Goal: Task Accomplishment & Management: Manage account settings

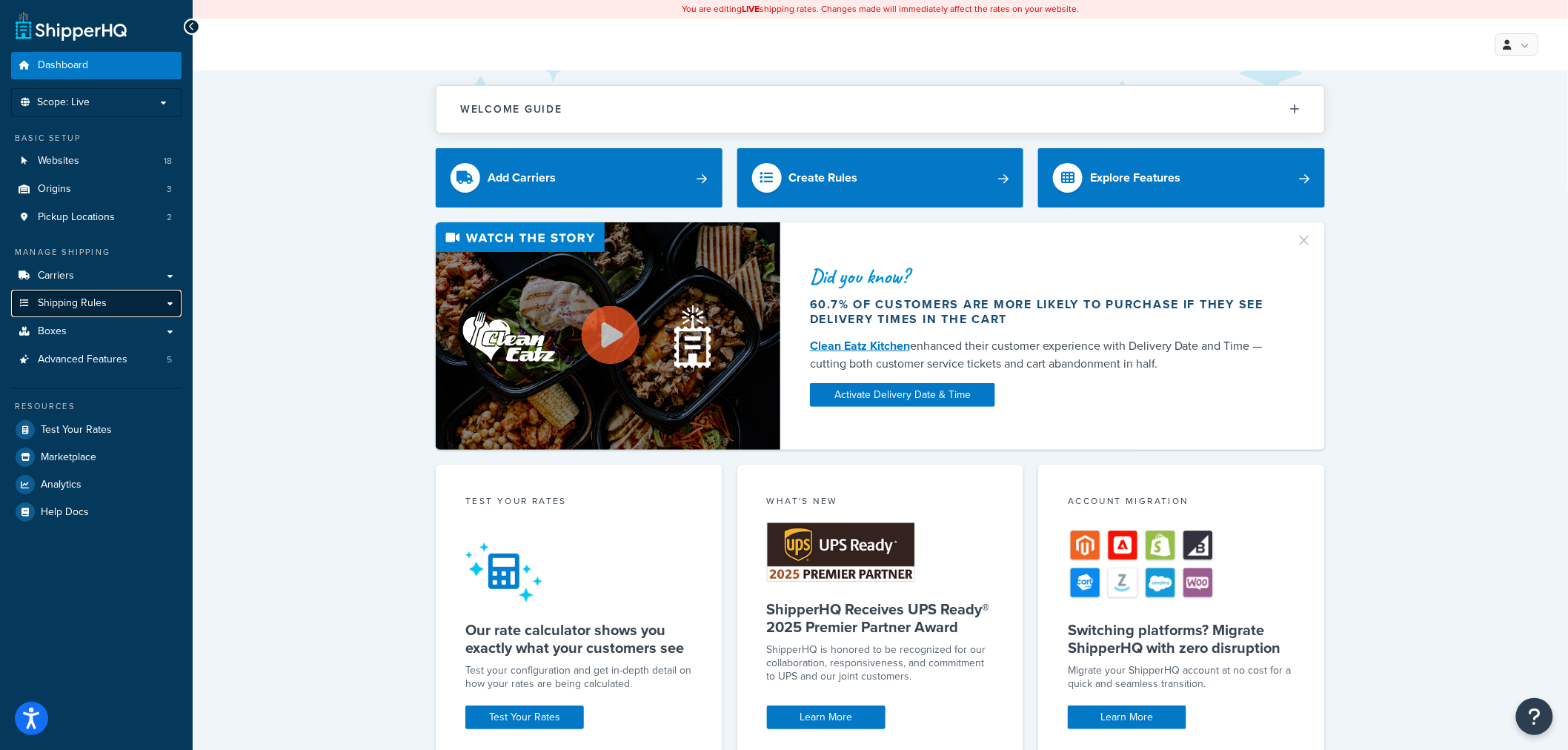
click at [62, 309] on span "Shipping Rules" at bounding box center [71, 303] width 68 height 13
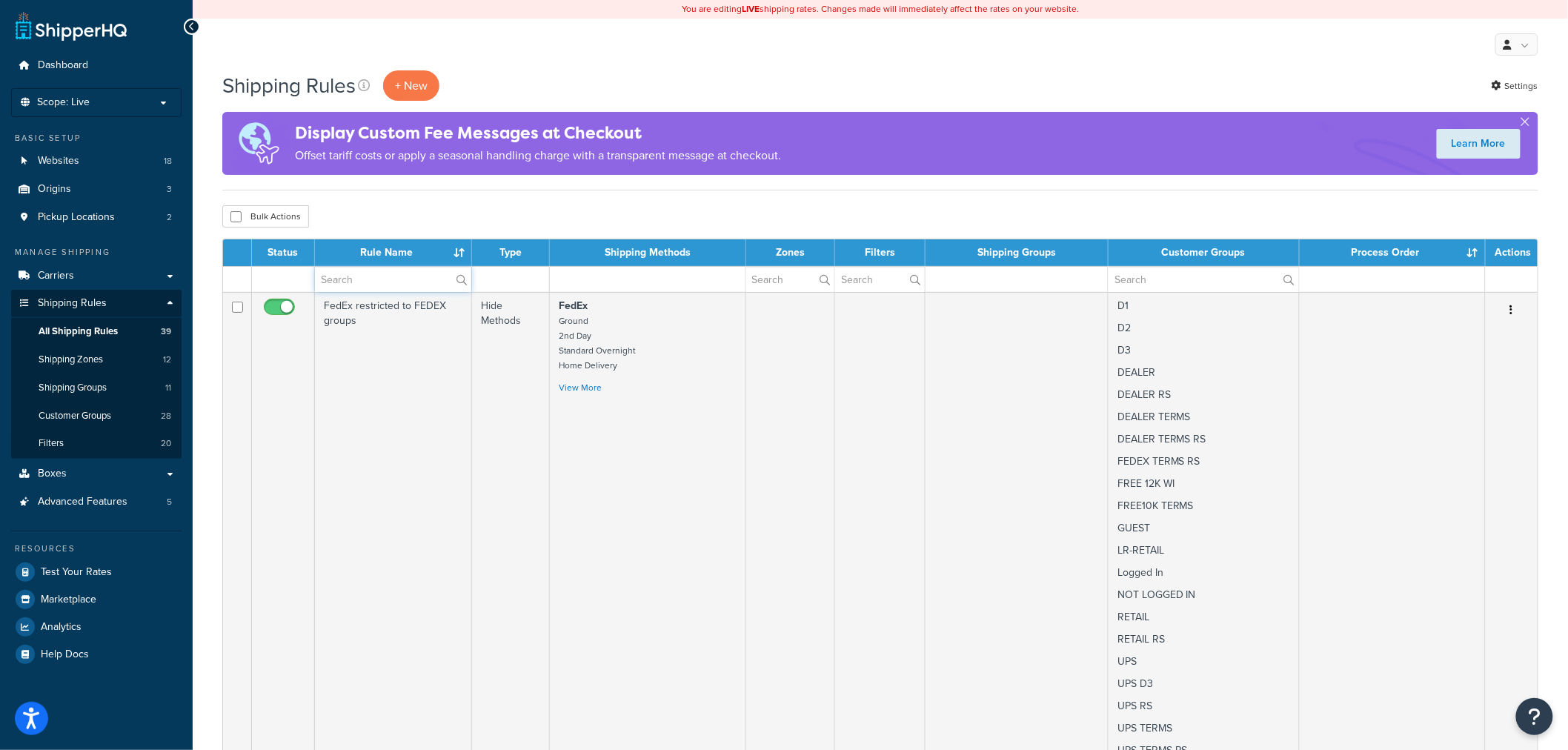
click at [370, 283] on input "text" at bounding box center [393, 280] width 156 height 25
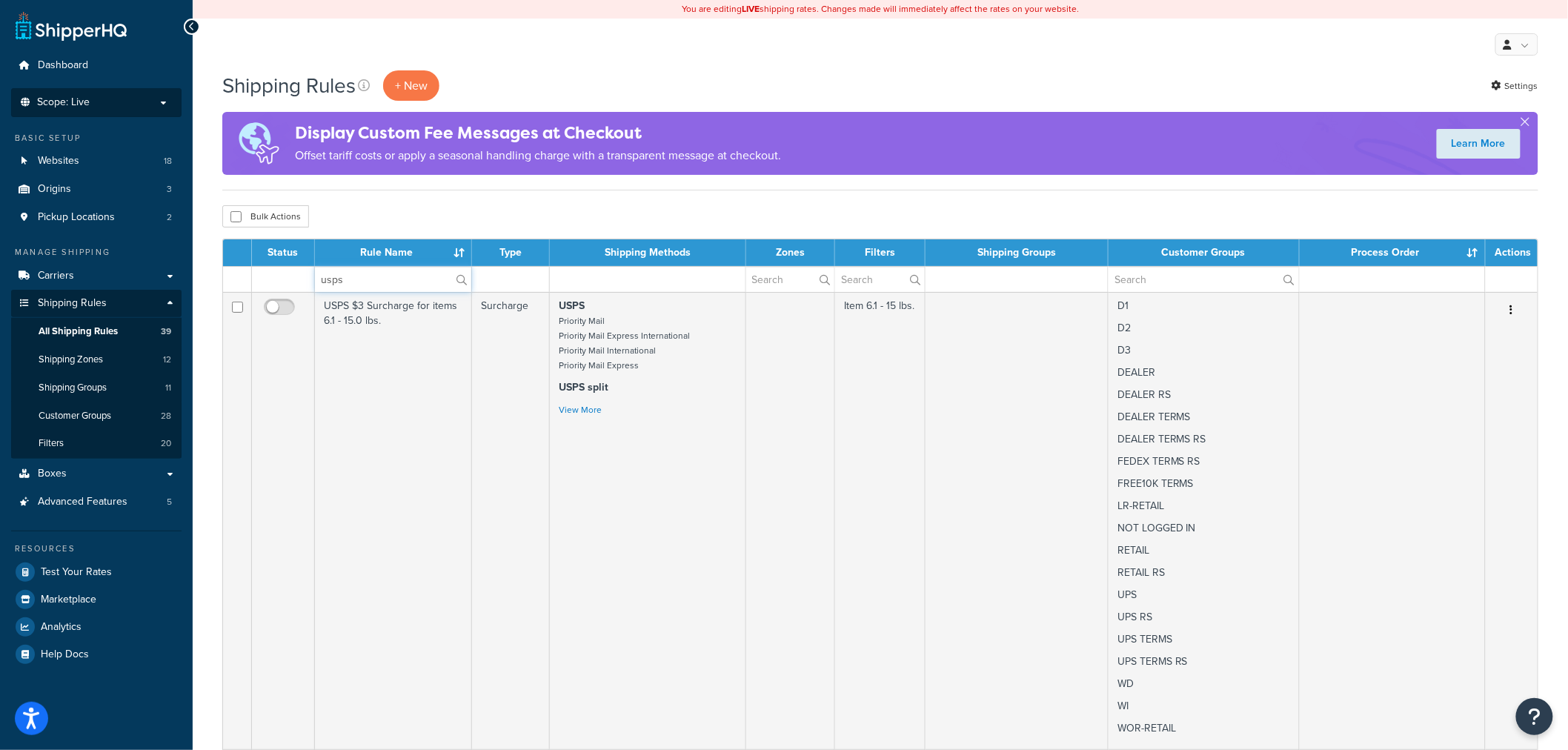
type input "usps"
click at [66, 104] on span "Scope: Live" at bounding box center [63, 102] width 53 height 13
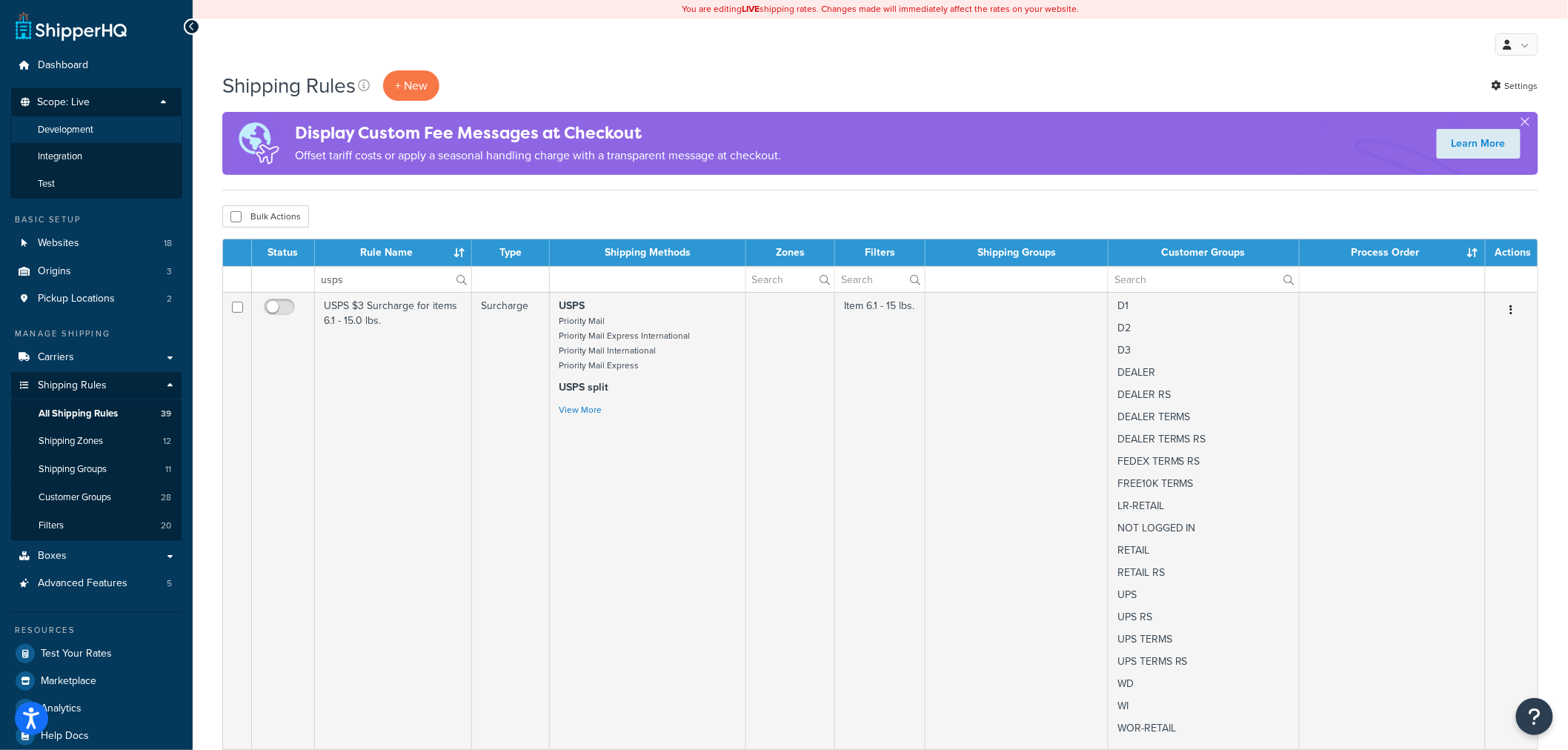
click at [68, 139] on li "Development" at bounding box center [96, 130] width 172 height 27
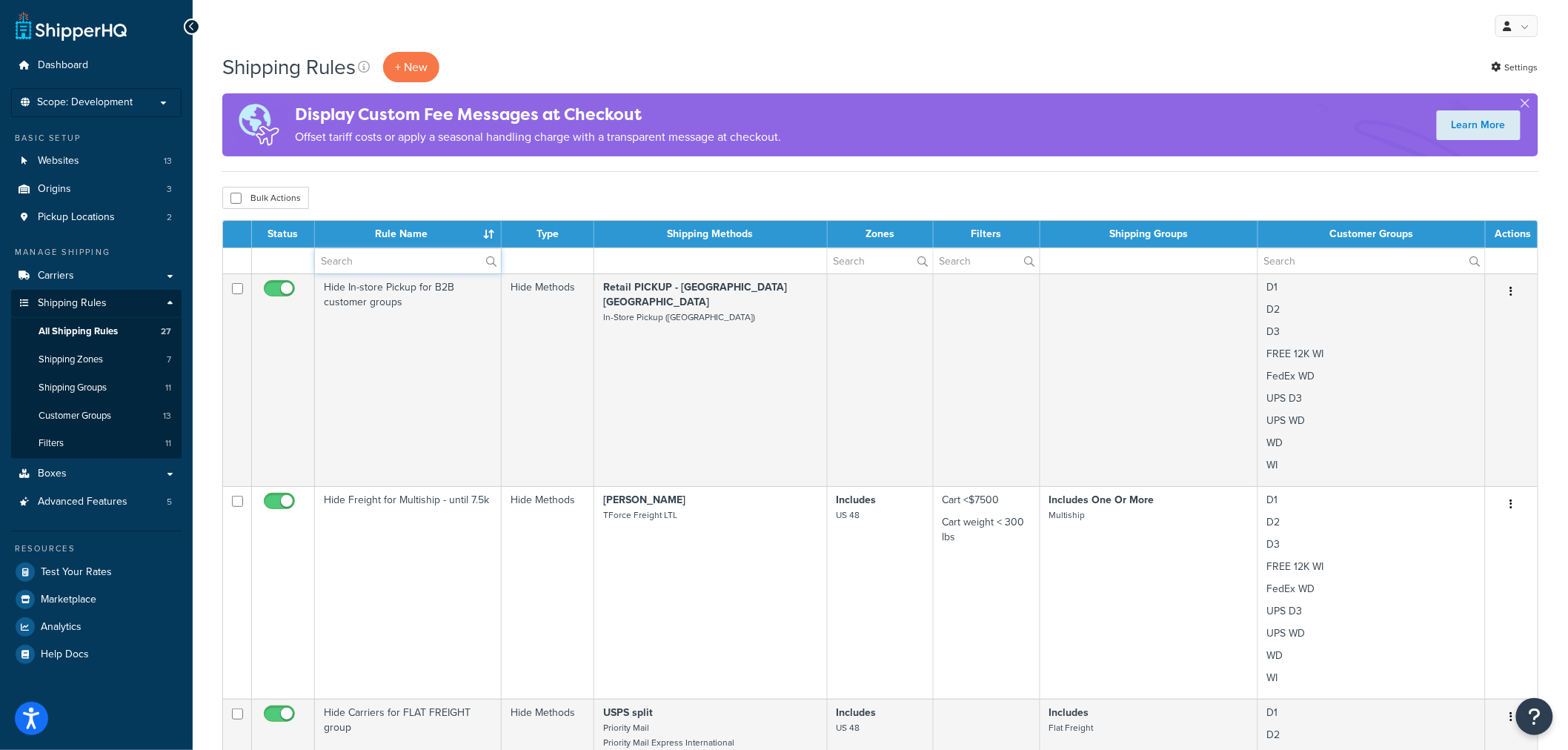
click at [351, 258] on input "text" at bounding box center [408, 261] width 186 height 25
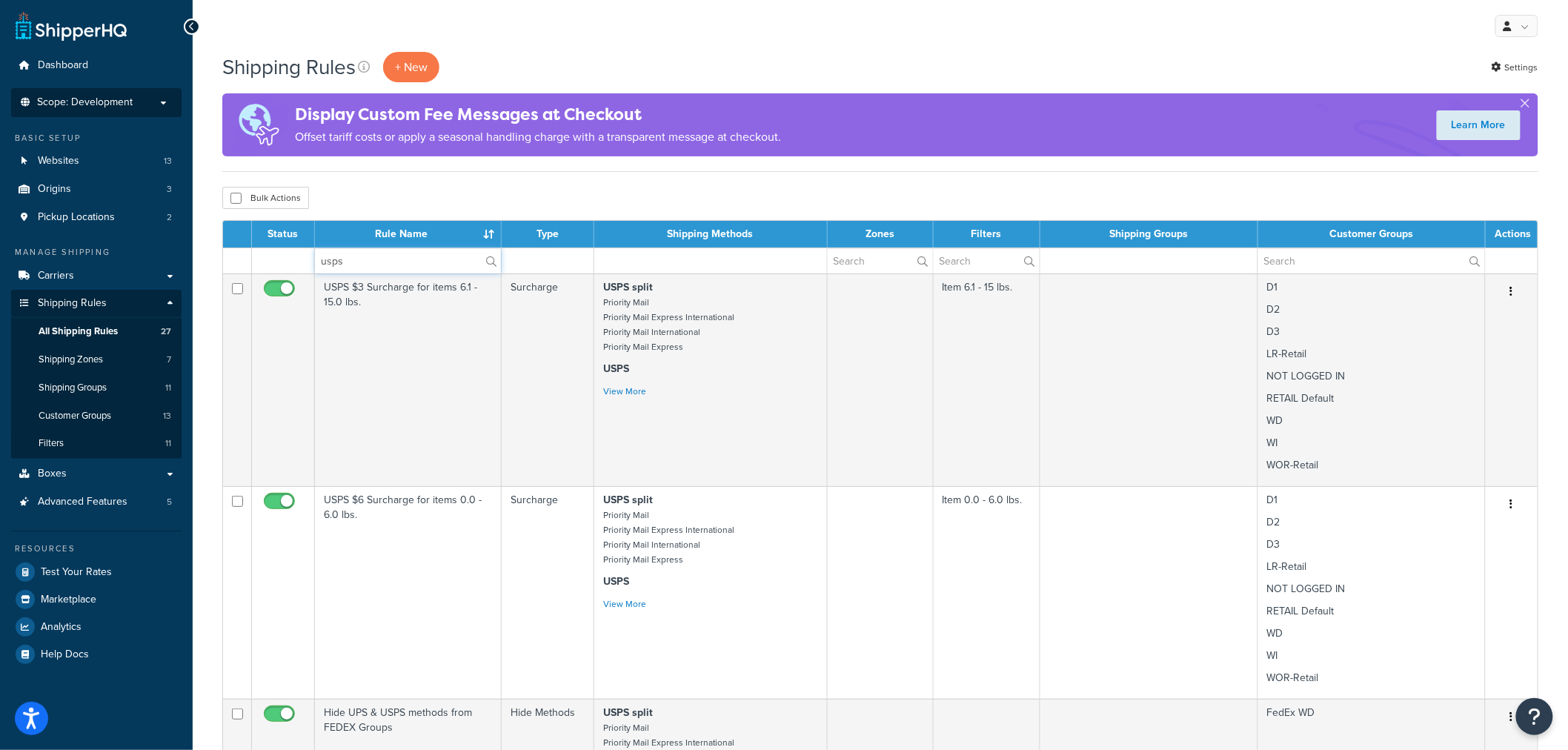
type input "usps"
click at [61, 90] on li "Scope: Development Live Integration Test" at bounding box center [96, 102] width 171 height 29
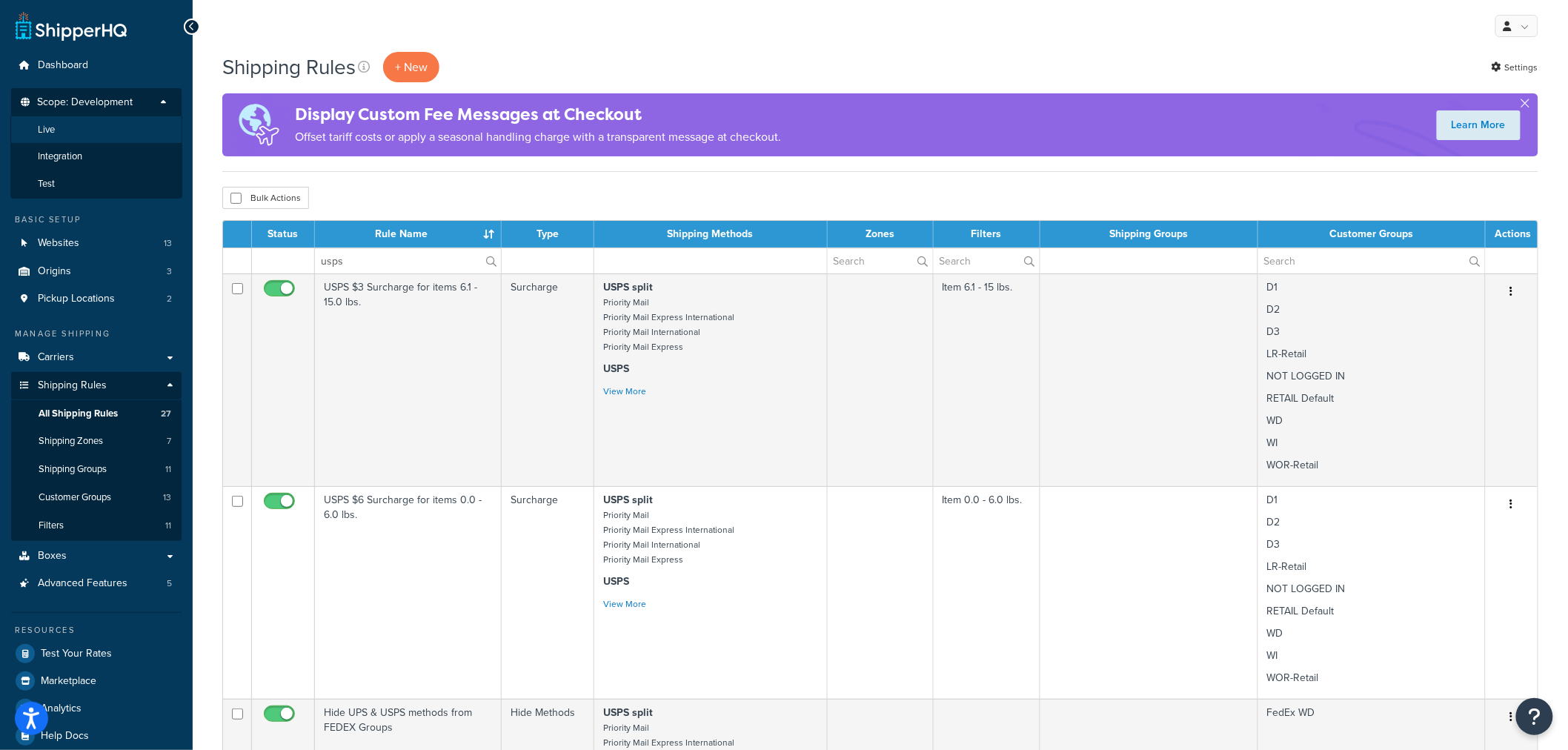
click at [56, 129] on li "Live" at bounding box center [96, 130] width 172 height 27
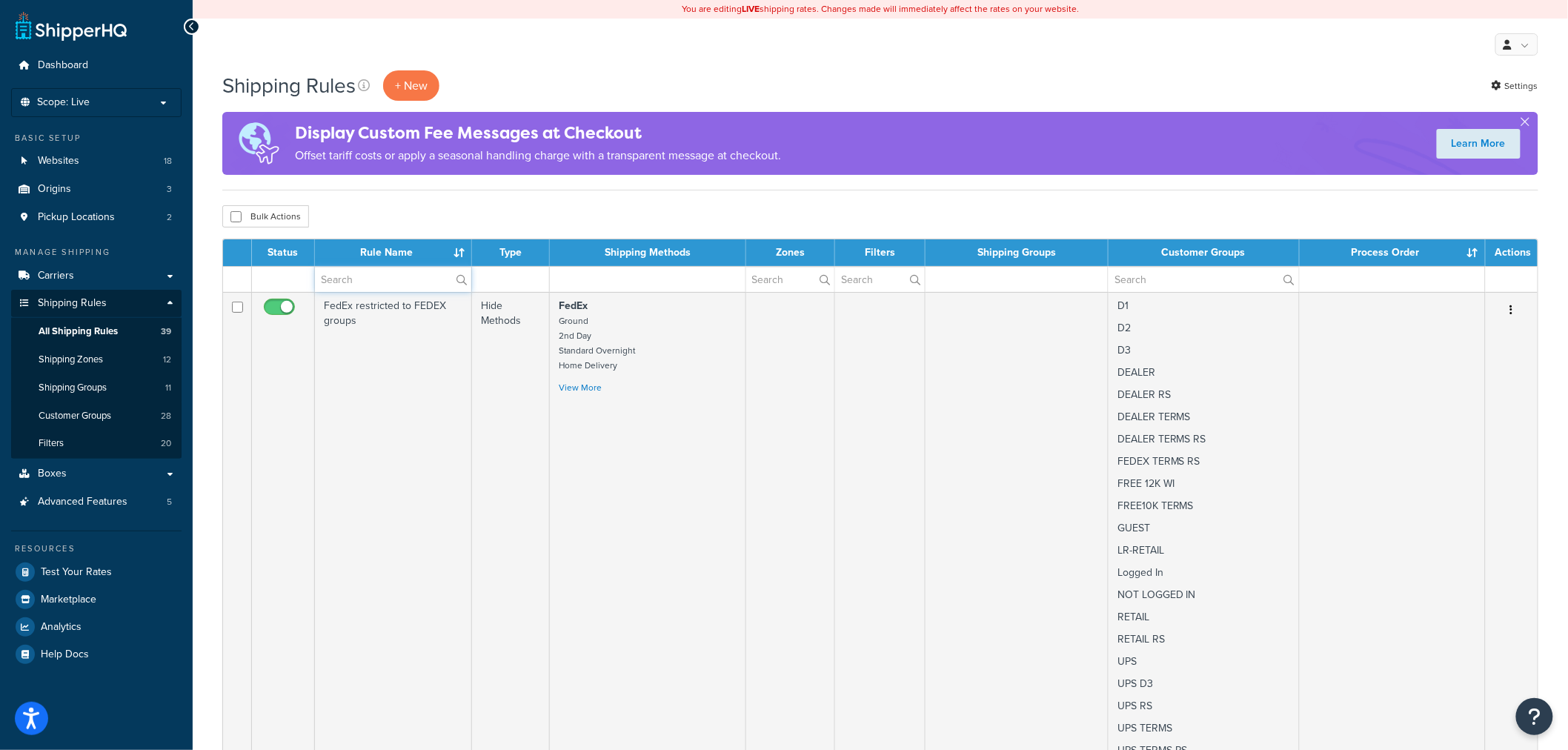
click at [334, 283] on input "text" at bounding box center [393, 280] width 156 height 25
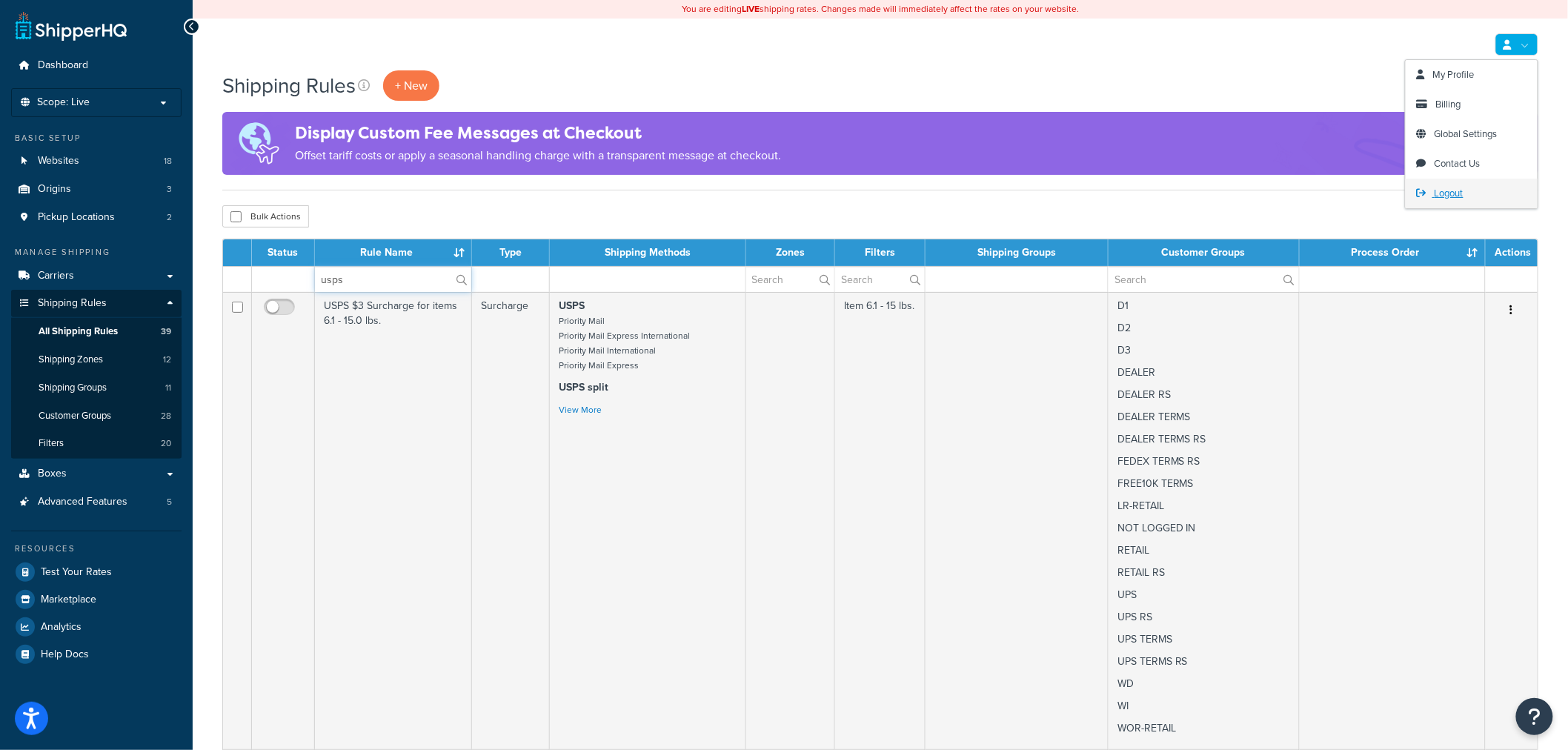
type input "usps"
click at [1450, 188] on span "Logout" at bounding box center [1448, 193] width 29 height 14
